Goal: Answer question/provide support

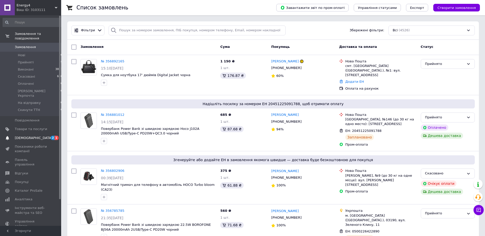
click at [52, 136] on span "2" at bounding box center [53, 138] width 4 height 4
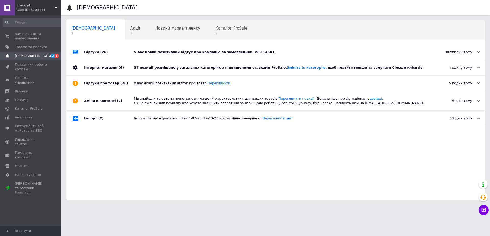
click at [264, 52] on div "У вас новий позитивний відгук про компанію за замовленням 356114681." at bounding box center [281, 52] width 295 height 5
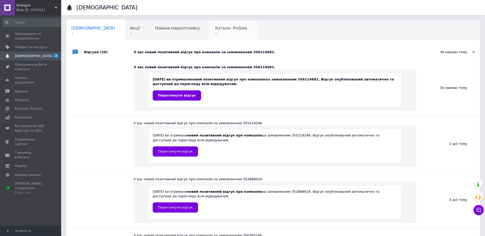
click at [210, 31] on div "Каталог ProSale 1" at bounding box center [233, 30] width 47 height 19
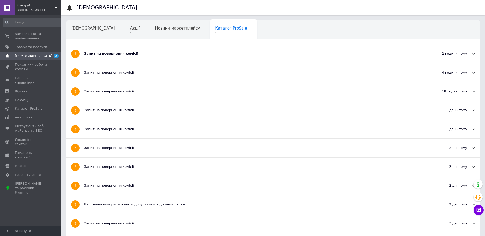
click at [151, 54] on div "Запит на повернення комісії" at bounding box center [254, 54] width 340 height 5
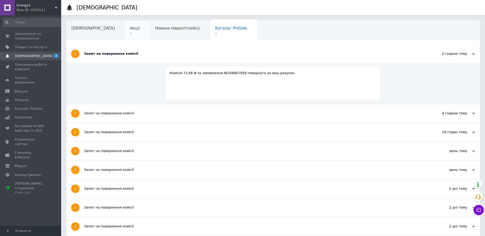
click at [125, 30] on div "Акції 1" at bounding box center [137, 30] width 25 height 19
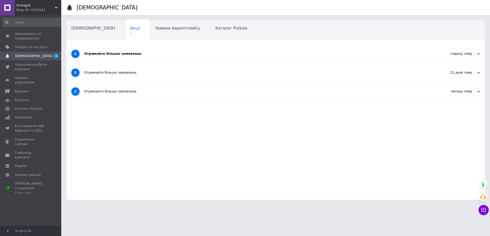
click at [153, 54] on div "Отримайте більше замовлень" at bounding box center [256, 54] width 344 height 5
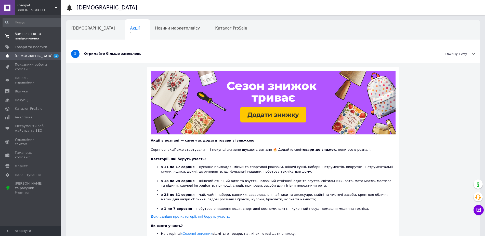
click at [38, 37] on span "Замовлення та повідомлення" at bounding box center [31, 36] width 32 height 9
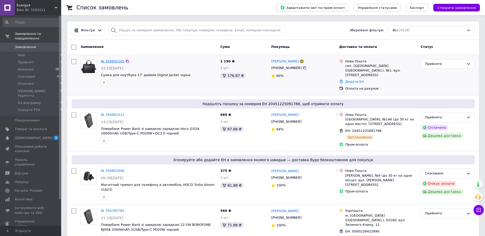
click at [109, 62] on link "№ 356892165" at bounding box center [112, 61] width 23 height 4
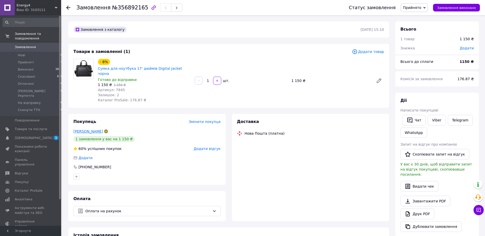
click at [89, 130] on link "[PERSON_NAME]" at bounding box center [88, 132] width 30 height 4
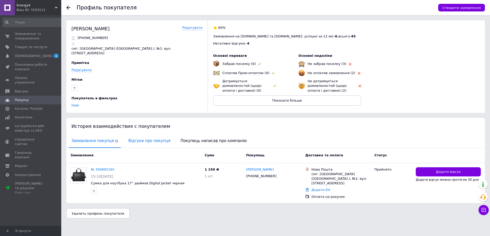
click at [137, 140] on span "Відгуки про покупця" at bounding box center [149, 141] width 47 height 13
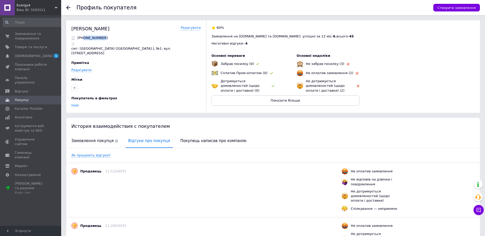
drag, startPoint x: 99, startPoint y: 39, endPoint x: 83, endPoint y: 39, distance: 16.1
click at [83, 39] on div "[PHONE_NUMBER]" at bounding box center [136, 38] width 130 height 5
copy p "0976881911"
click at [68, 5] on div at bounding box center [71, 7] width 10 height 15
click at [66, 9] on div "Профиль покупателя Створити замовлення" at bounding box center [273, 7] width 424 height 15
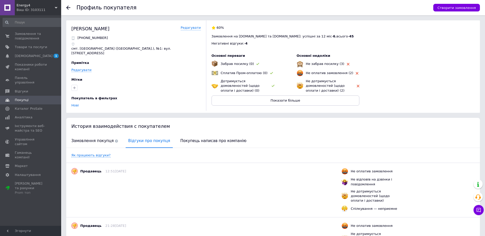
click at [69, 8] on icon at bounding box center [68, 8] width 4 height 4
